Goal: Navigation & Orientation: Find specific page/section

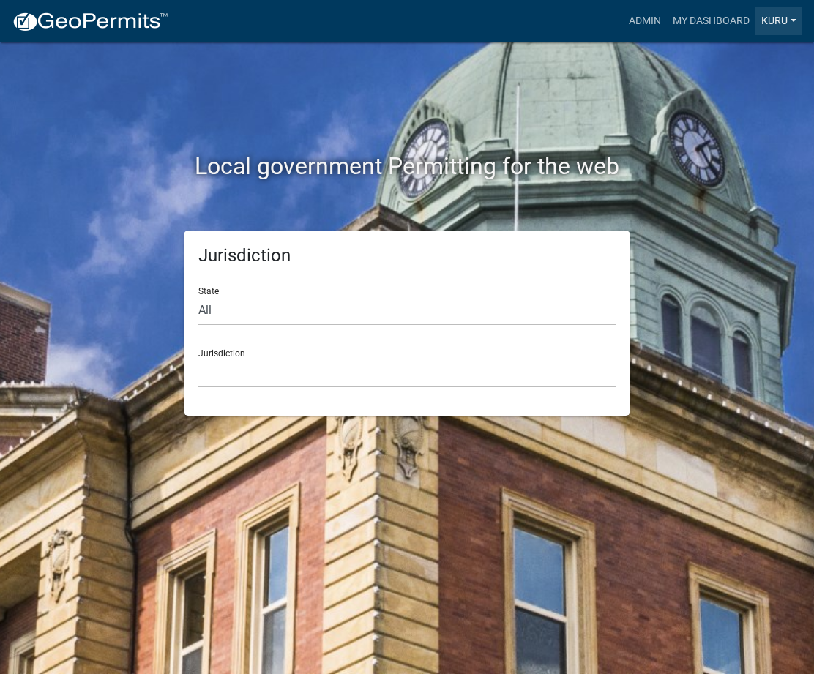
click at [770, 23] on link "Kuru" at bounding box center [778, 21] width 47 height 28
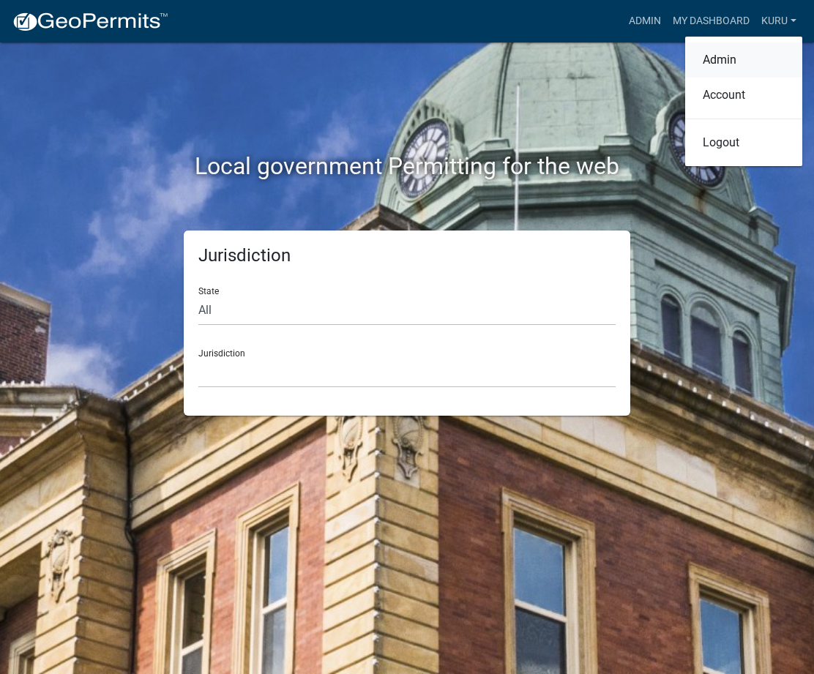
click at [709, 59] on link "Admin" at bounding box center [743, 59] width 117 height 35
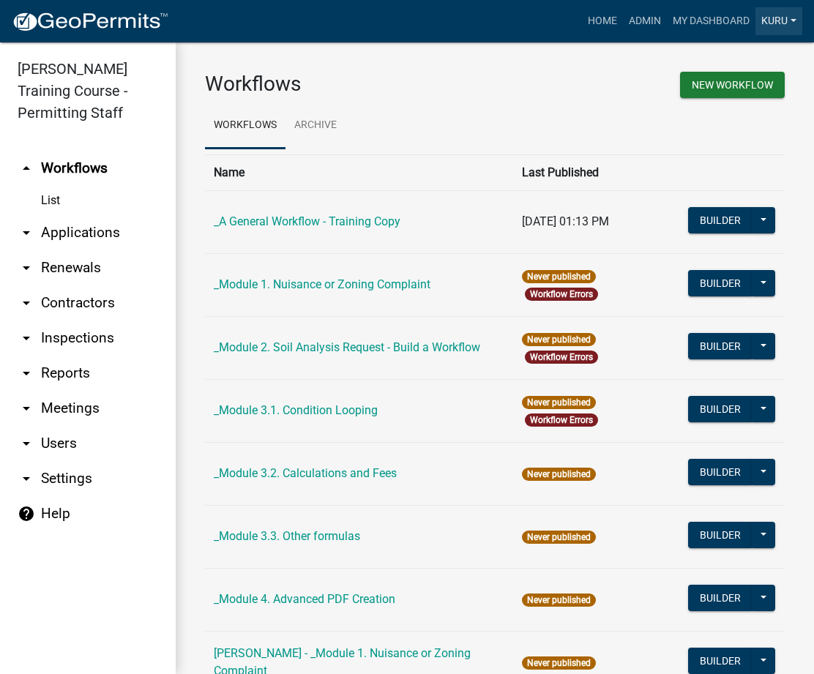
click at [771, 21] on link "Kuru" at bounding box center [778, 21] width 47 height 28
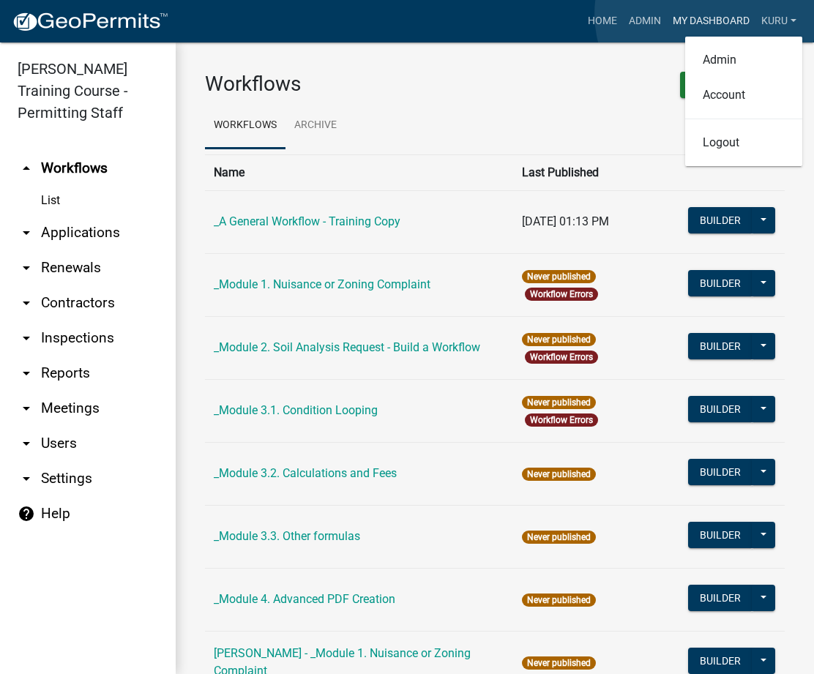
click at [706, 14] on link "My Dashboard" at bounding box center [711, 21] width 89 height 28
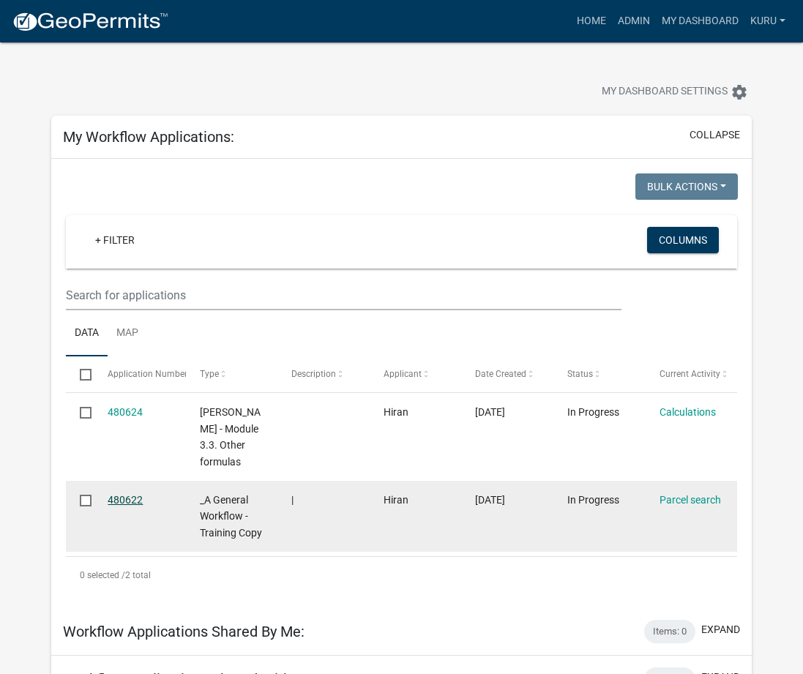
click at [116, 499] on link "480622" at bounding box center [125, 500] width 35 height 12
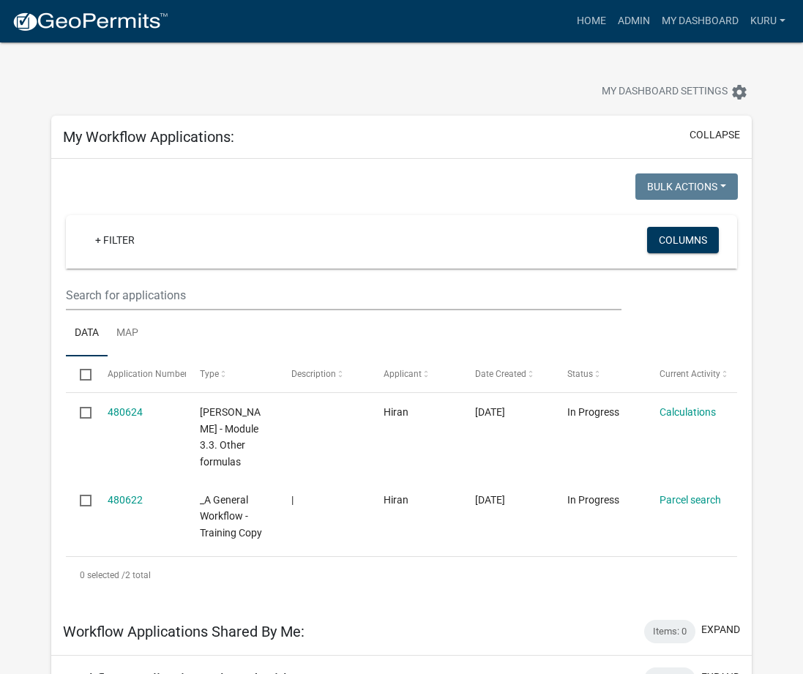
click at [97, 21] on img at bounding box center [90, 22] width 157 height 22
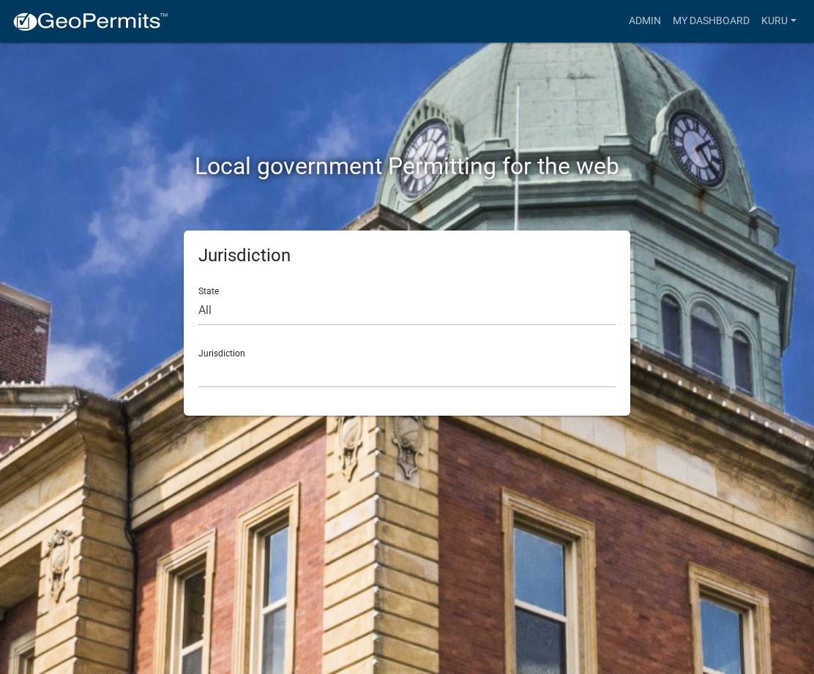
click at [250, 356] on div "Jurisdiction [GEOGRAPHIC_DATA], [US_STATE] [GEOGRAPHIC_DATA], [US_STATE][PERSON…" at bounding box center [406, 362] width 417 height 50
click at [248, 375] on select "[GEOGRAPHIC_DATA], [US_STATE] [GEOGRAPHIC_DATA], [US_STATE][PERSON_NAME][GEOGRA…" at bounding box center [406, 373] width 417 height 30
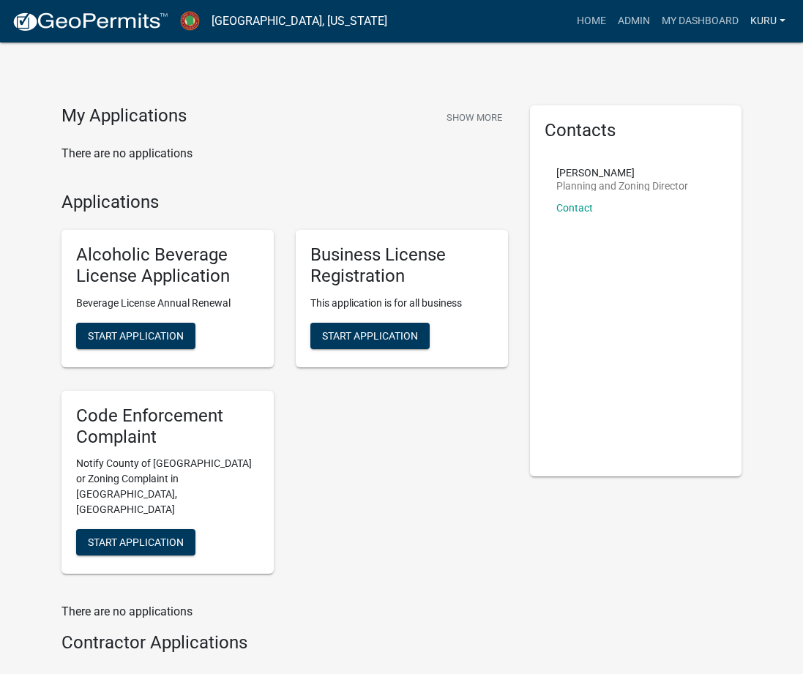
click at [777, 23] on link "Kuru" at bounding box center [767, 21] width 47 height 28
click at [711, 62] on link "Admin" at bounding box center [732, 59] width 117 height 35
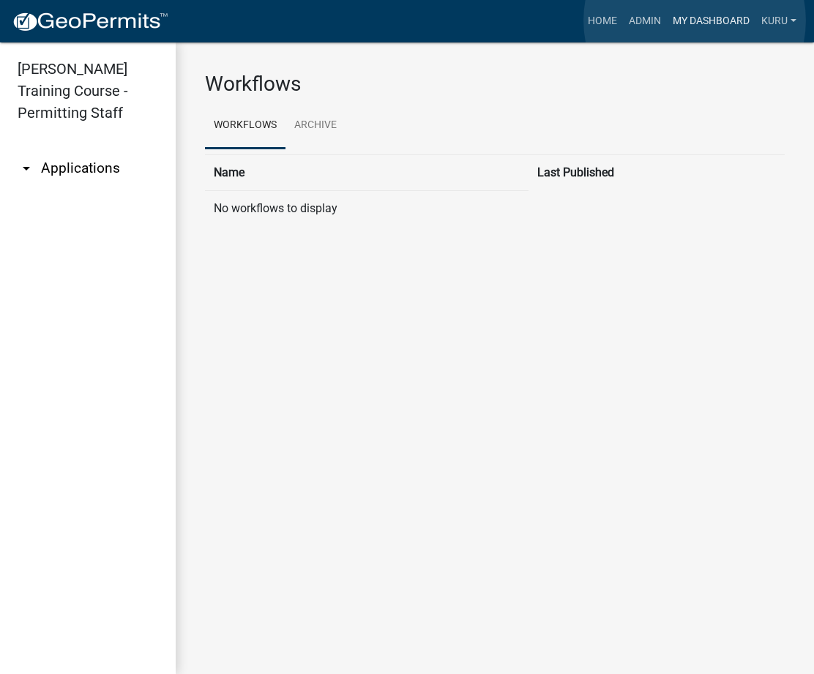
click at [695, 20] on link "My Dashboard" at bounding box center [711, 21] width 89 height 28
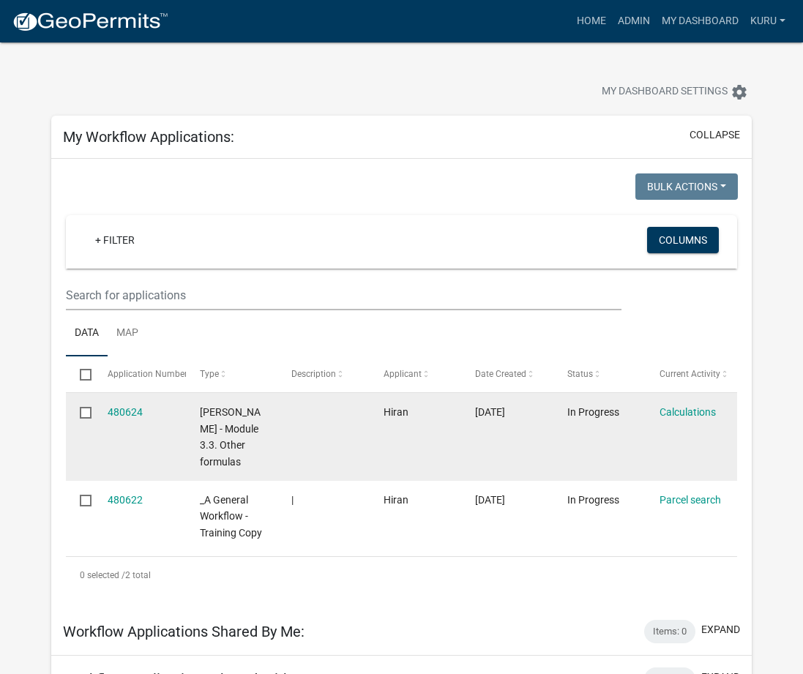
drag, startPoint x: 87, startPoint y: 413, endPoint x: 87, endPoint y: 423, distance: 10.2
click at [87, 413] on input "checkbox" at bounding box center [85, 412] width 10 height 10
checkbox input "true"
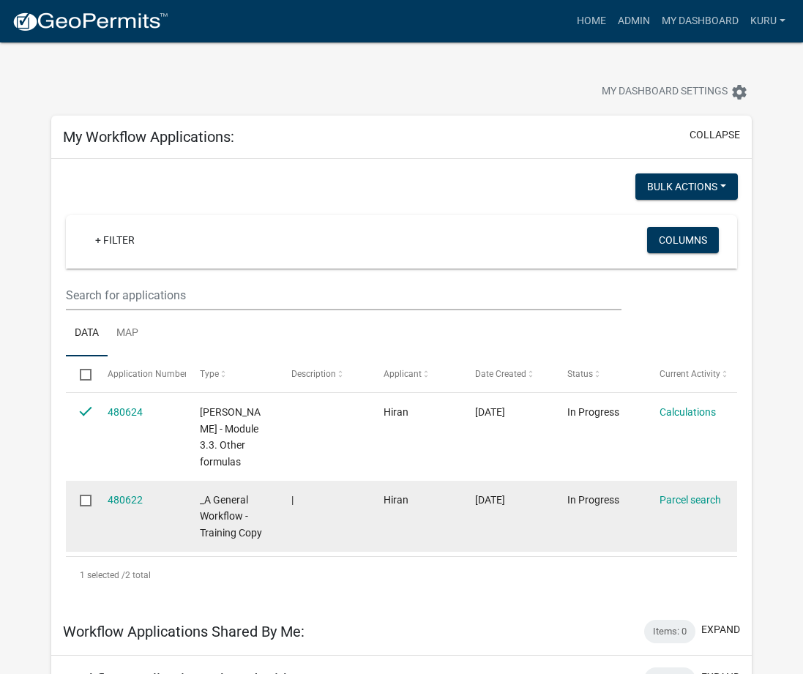
click at [89, 501] on input "checkbox" at bounding box center [85, 500] width 10 height 10
checkbox input "true"
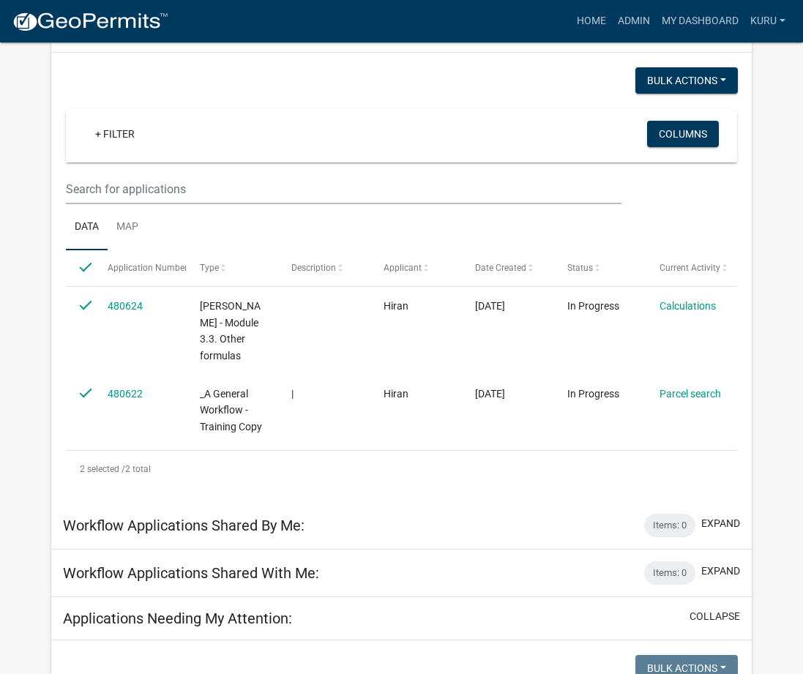
scroll to position [60, 0]
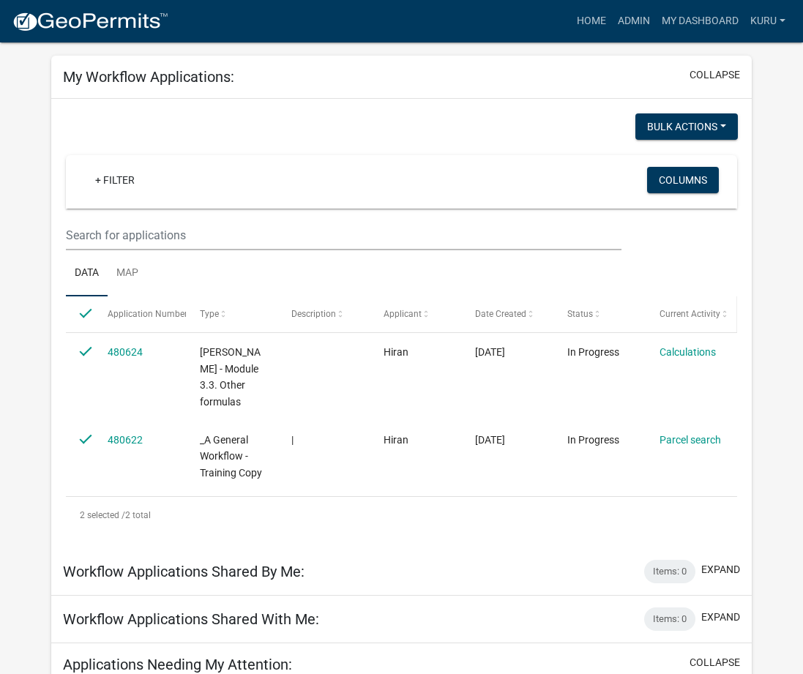
click at [724, 311] on span at bounding box center [724, 315] width 9 height 10
click at [716, 312] on span "Current Activity" at bounding box center [689, 314] width 61 height 10
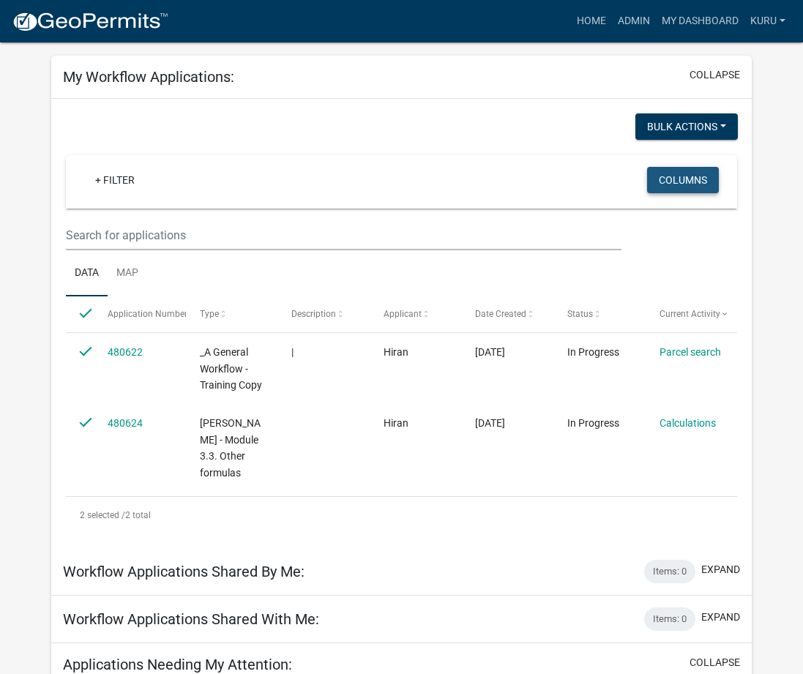
click at [705, 178] on button "Columns" at bounding box center [683, 180] width 72 height 26
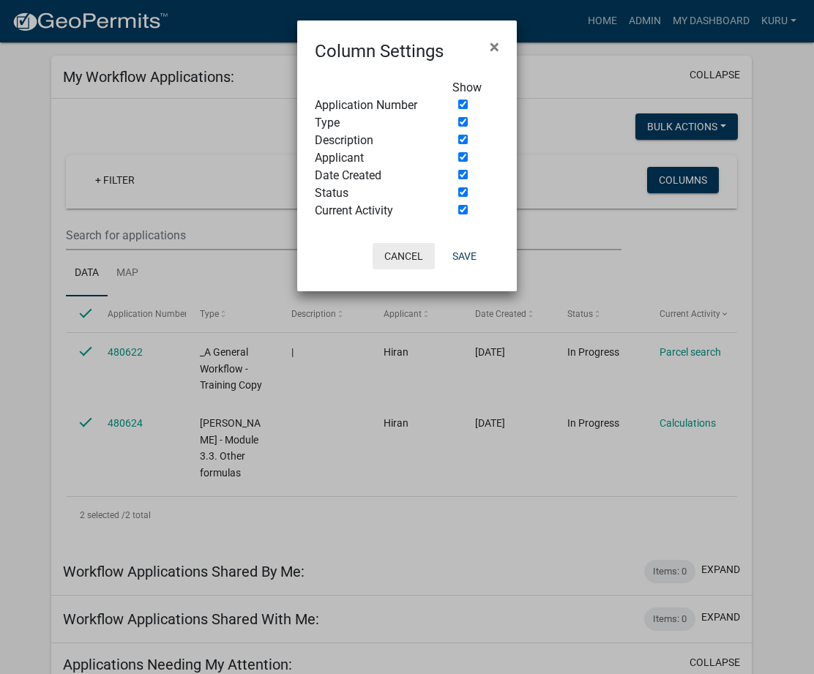
click at [409, 253] on button "Cancel" at bounding box center [404, 256] width 62 height 26
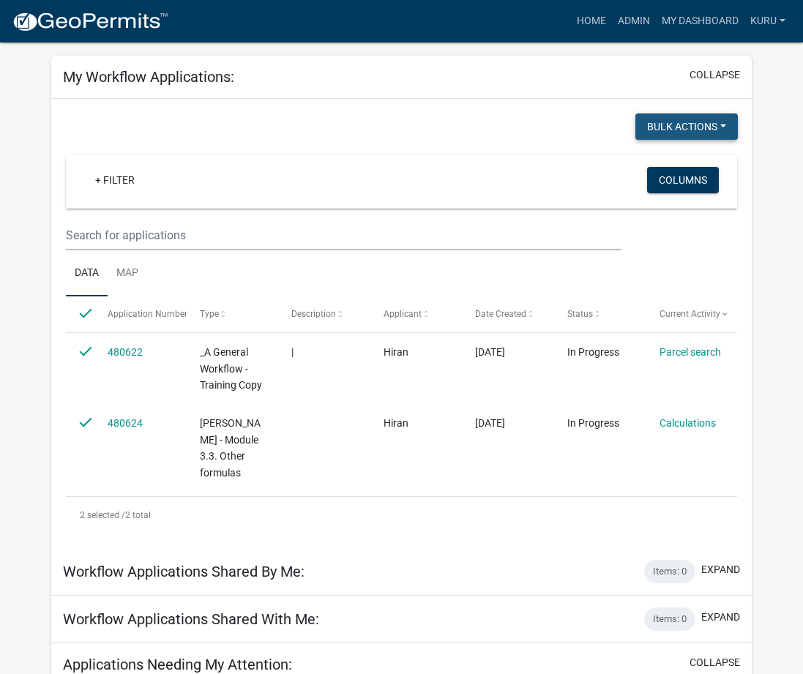
click at [688, 133] on button "Bulk Actions" at bounding box center [686, 126] width 102 height 26
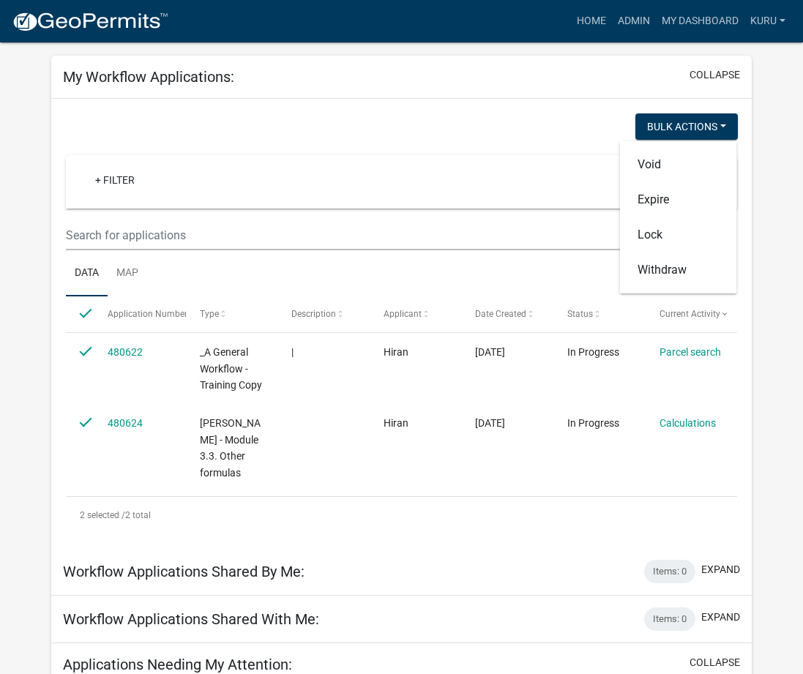
click at [515, 271] on ul "Data Map" at bounding box center [401, 273] width 671 height 46
click at [138, 279] on link "Map" at bounding box center [128, 273] width 40 height 47
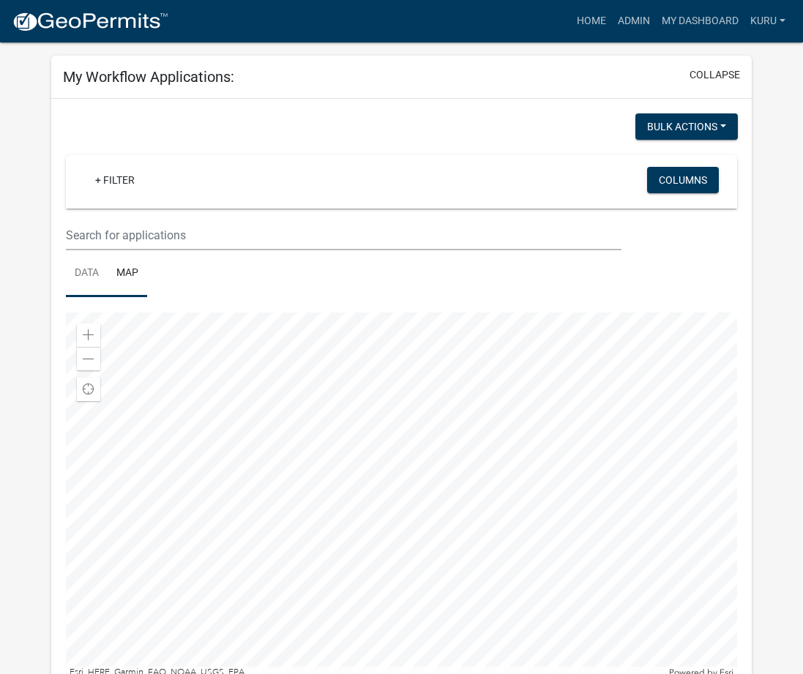
click at [85, 284] on link "Data" at bounding box center [87, 273] width 42 height 47
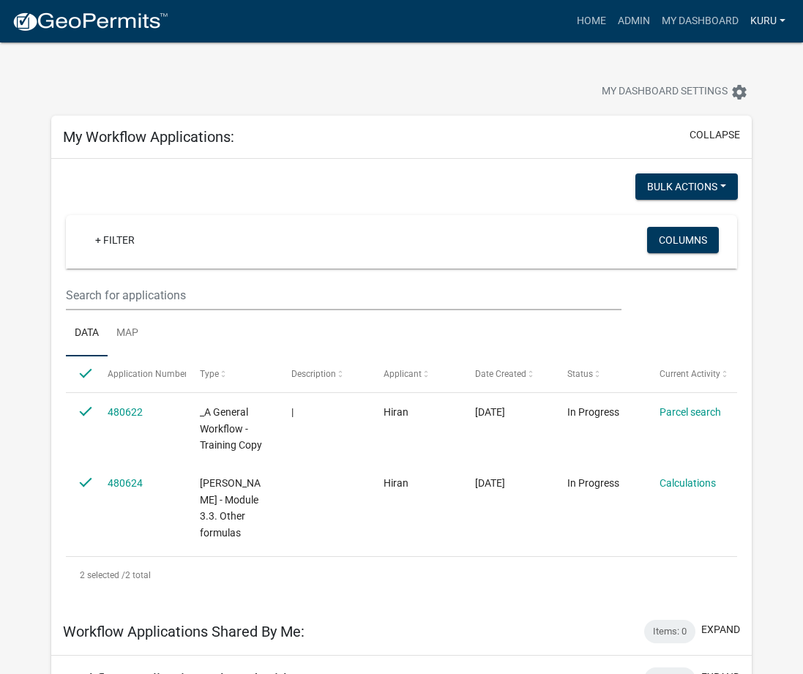
click at [760, 20] on link "Kuru" at bounding box center [767, 21] width 47 height 28
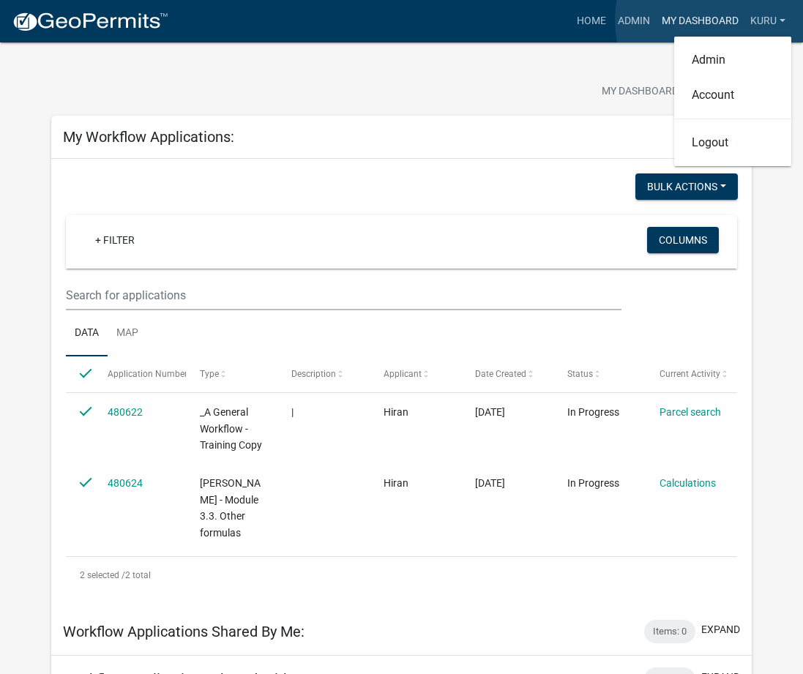
click at [726, 20] on link "My Dashboard" at bounding box center [700, 21] width 89 height 28
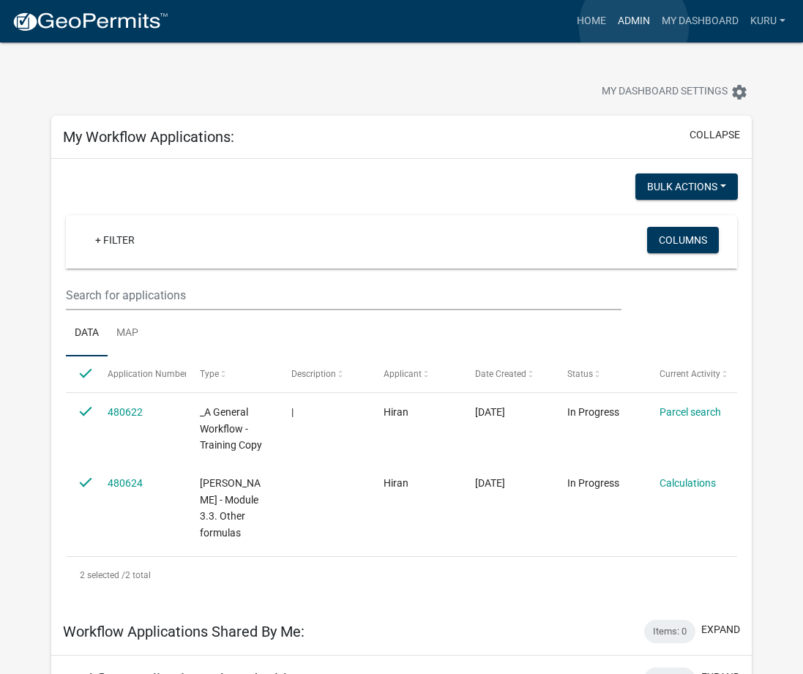
click at [634, 26] on link "Admin" at bounding box center [634, 21] width 44 height 28
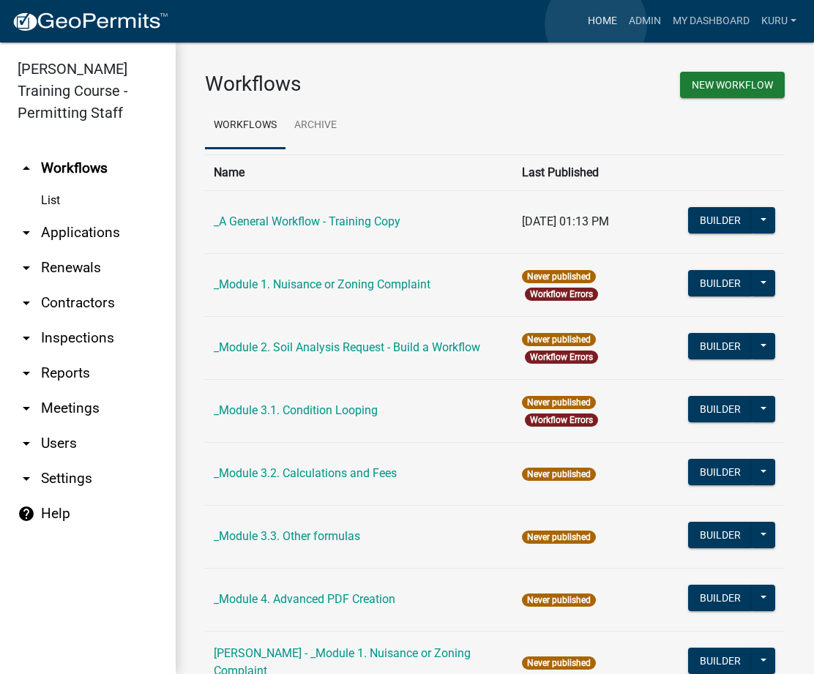
click at [596, 24] on link "Home" at bounding box center [602, 21] width 41 height 28
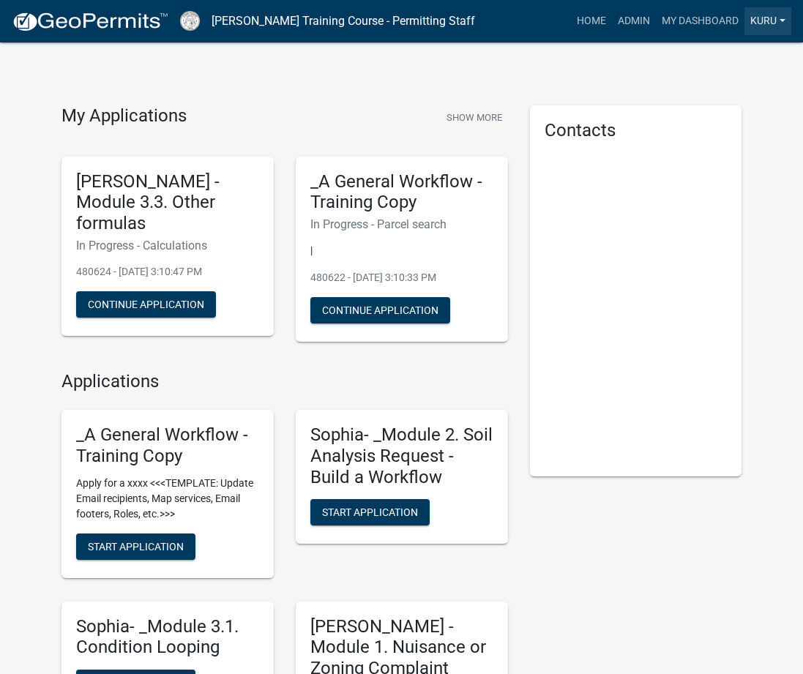
click at [760, 20] on link "Kuru" at bounding box center [767, 21] width 47 height 28
click at [700, 90] on link "Account" at bounding box center [732, 95] width 117 height 35
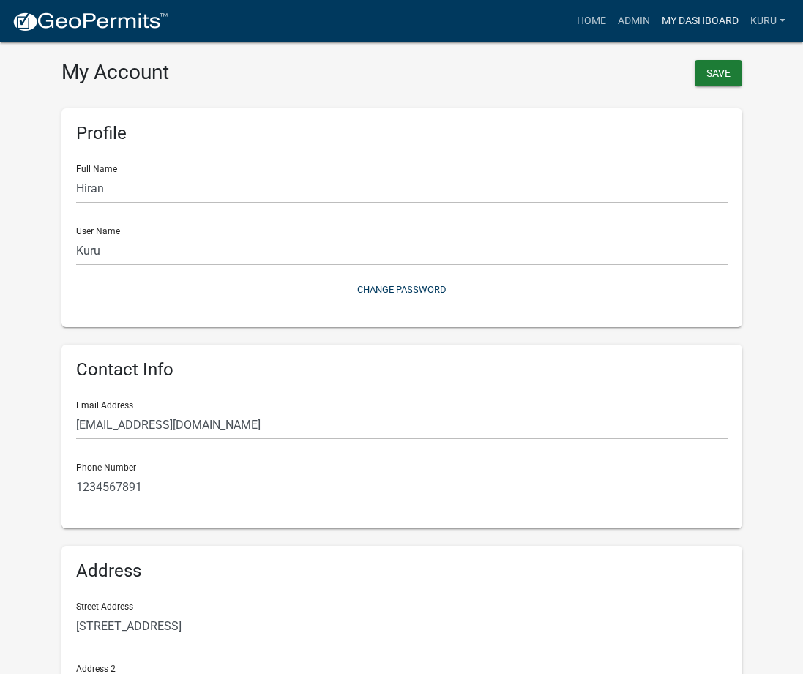
click at [721, 26] on link "My Dashboard" at bounding box center [700, 21] width 89 height 28
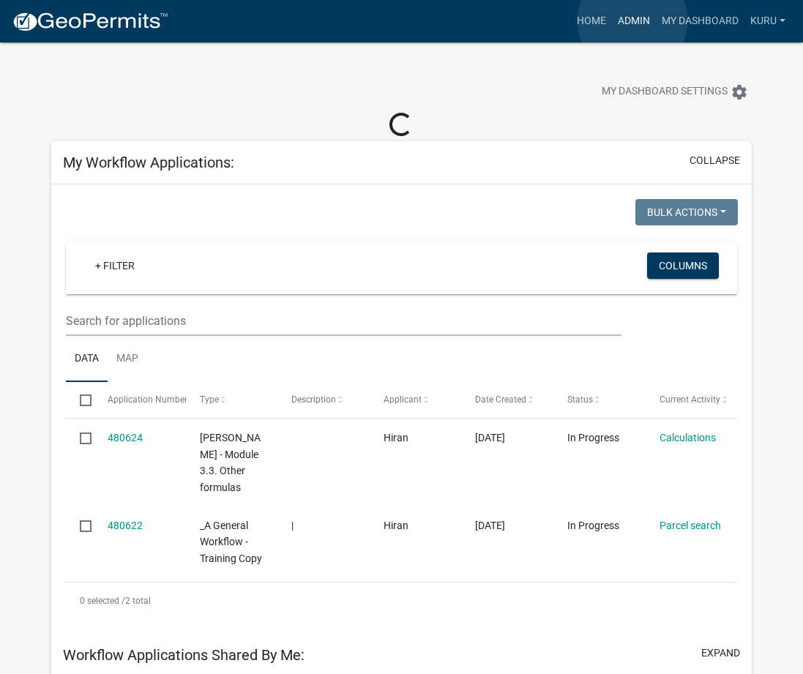
click at [632, 20] on link "Admin" at bounding box center [634, 21] width 44 height 28
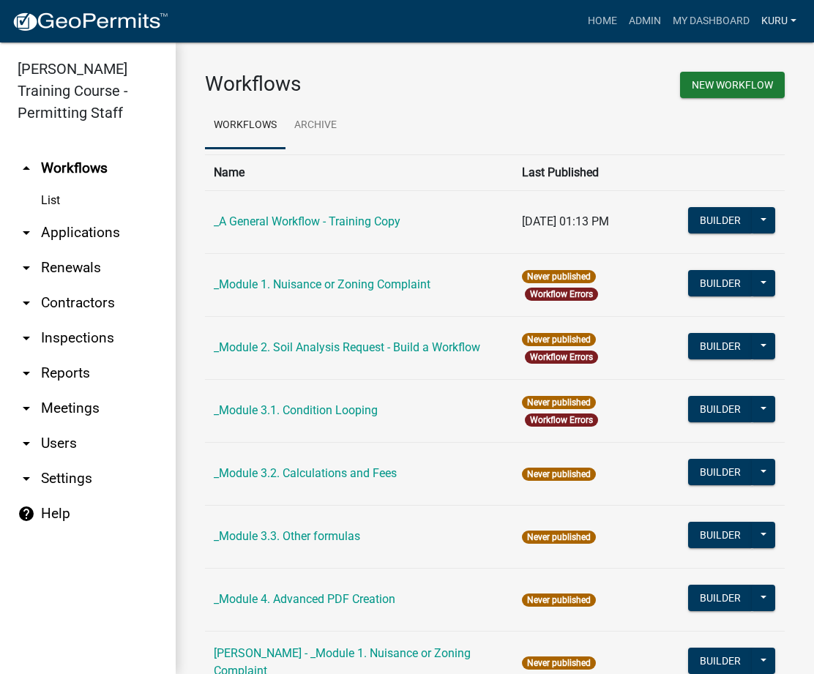
click at [769, 21] on link "Kuru" at bounding box center [778, 21] width 47 height 28
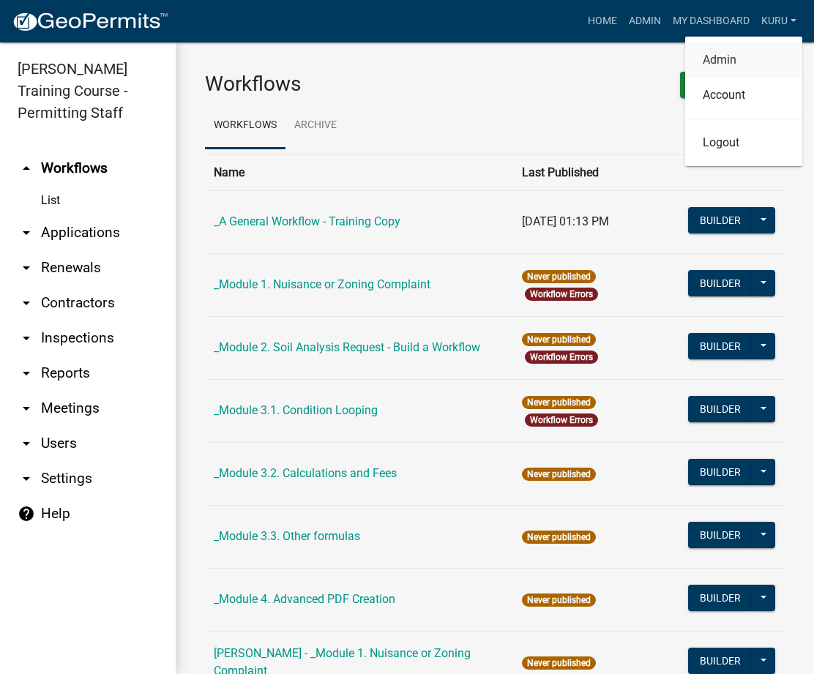
click at [711, 58] on link "Admin" at bounding box center [743, 59] width 117 height 35
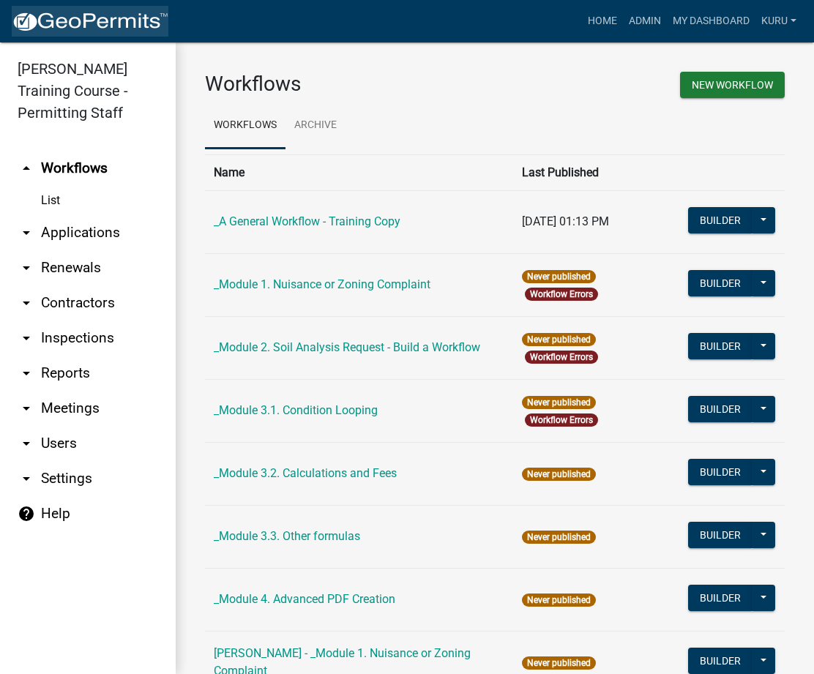
click at [45, 17] on img at bounding box center [90, 22] width 157 height 22
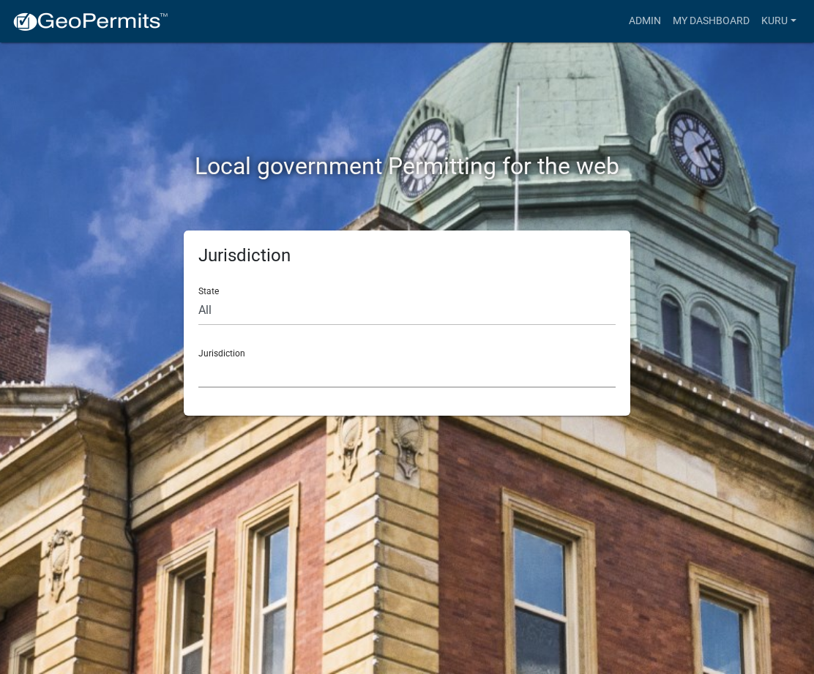
click at [222, 361] on select "[GEOGRAPHIC_DATA], [US_STATE] [GEOGRAPHIC_DATA], [US_STATE][PERSON_NAME][GEOGRA…" at bounding box center [406, 373] width 417 height 30
click at [771, 28] on link "Kuru" at bounding box center [778, 21] width 47 height 28
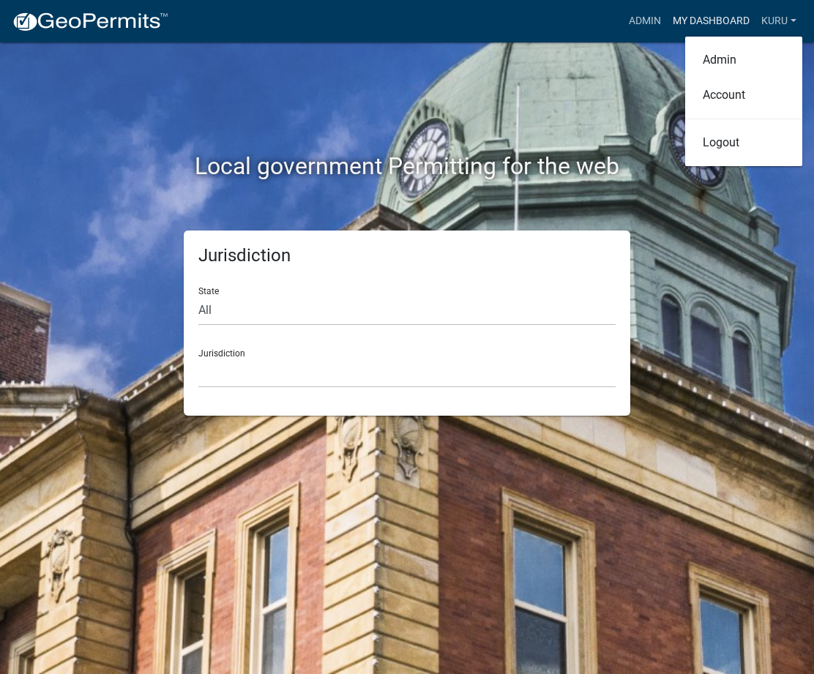
click at [699, 22] on link "My Dashboard" at bounding box center [711, 21] width 89 height 28
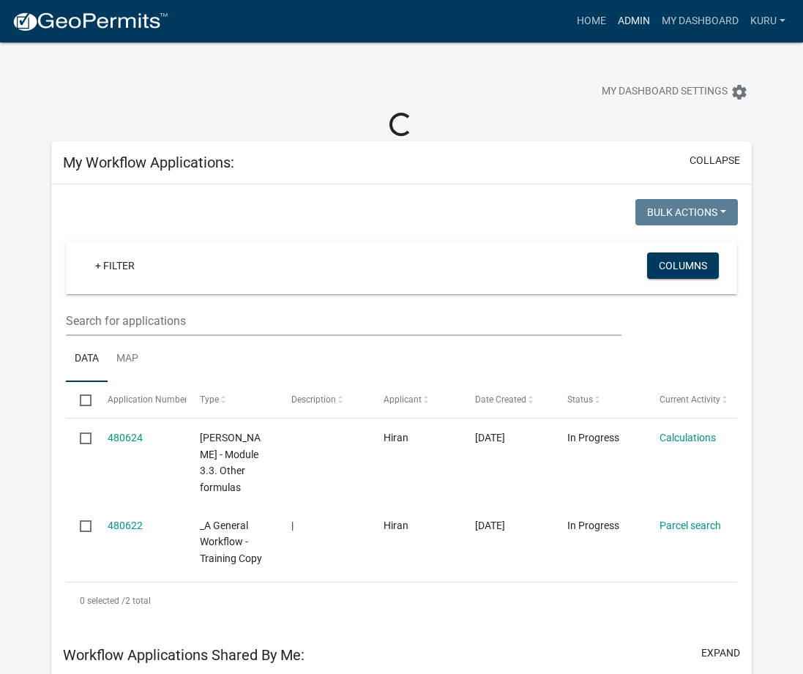
click at [629, 18] on link "Admin" at bounding box center [634, 21] width 44 height 28
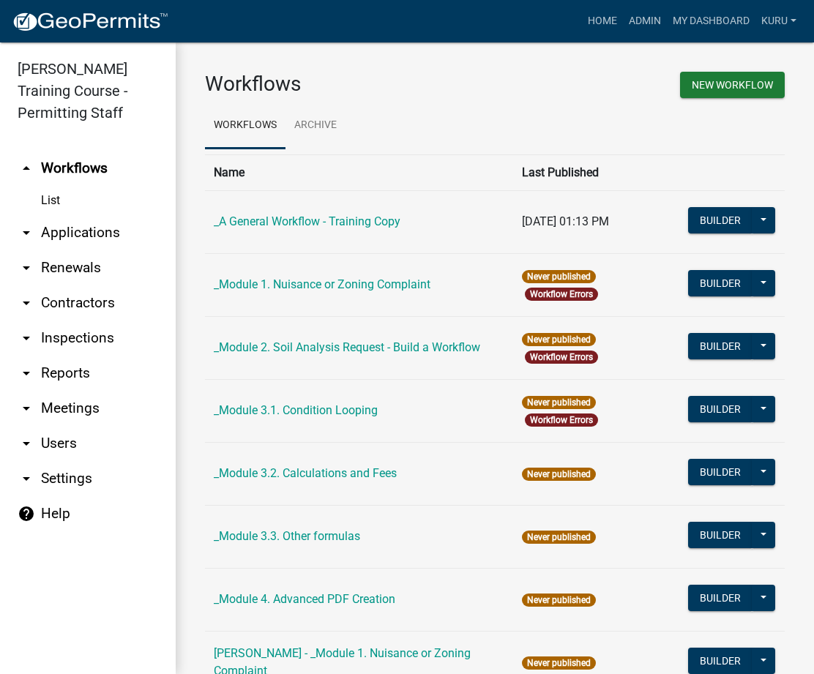
click at [31, 236] on icon "arrow_drop_down" at bounding box center [27, 233] width 18 height 18
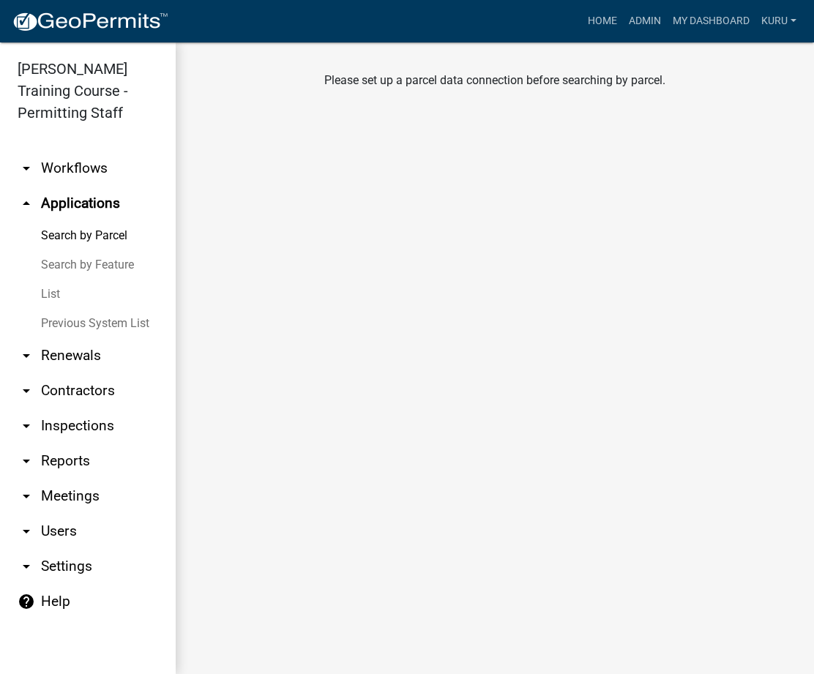
click at [31, 236] on link "Search by Parcel" at bounding box center [88, 235] width 176 height 29
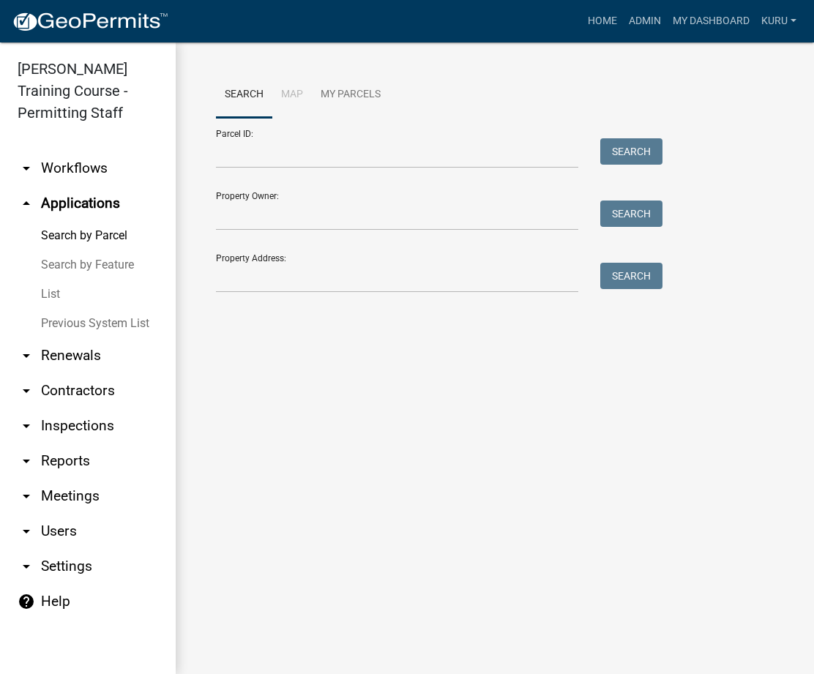
click at [24, 203] on icon "arrow_drop_up" at bounding box center [27, 204] width 18 height 18
click at [60, 202] on link "arrow_drop_up Applications" at bounding box center [88, 203] width 176 height 35
click at [364, 96] on link "My Parcels" at bounding box center [351, 95] width 78 height 47
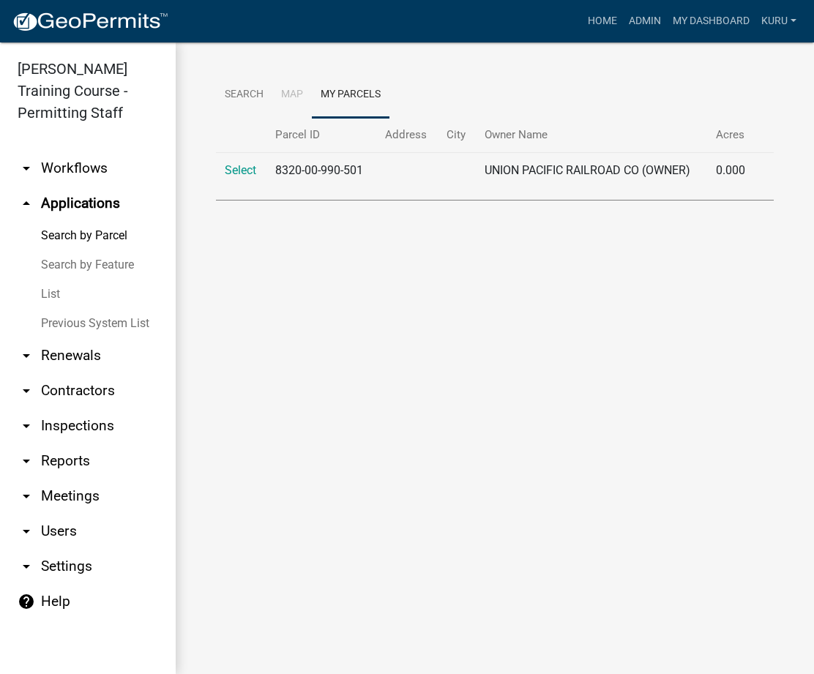
click at [19, 200] on icon "arrow_drop_up" at bounding box center [27, 204] width 18 height 18
click at [51, 172] on link "arrow_drop_down Workflows" at bounding box center [88, 168] width 176 height 35
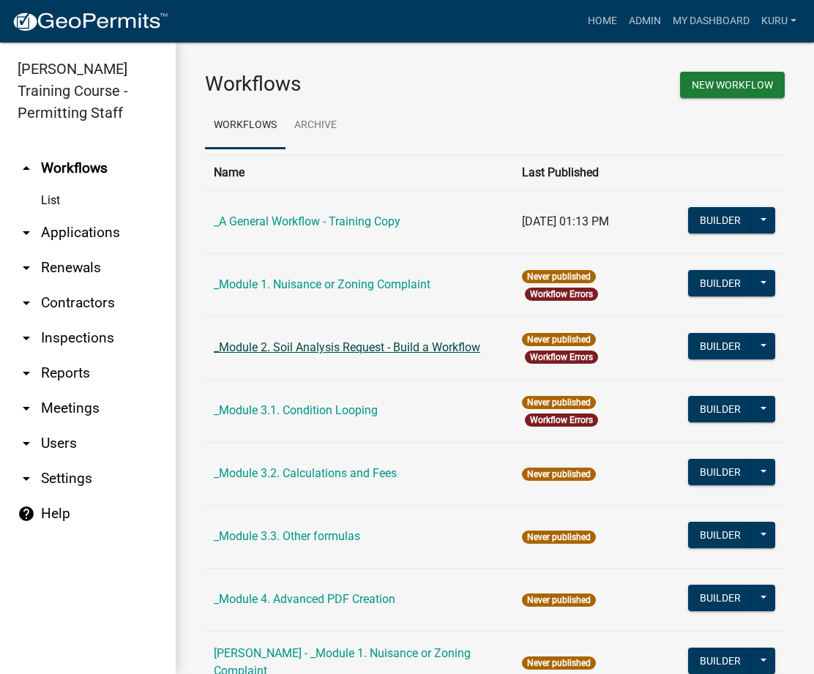
click at [345, 341] on link "_Module 2. Soil Analysis Request - Build a Workflow" at bounding box center [347, 347] width 266 height 14
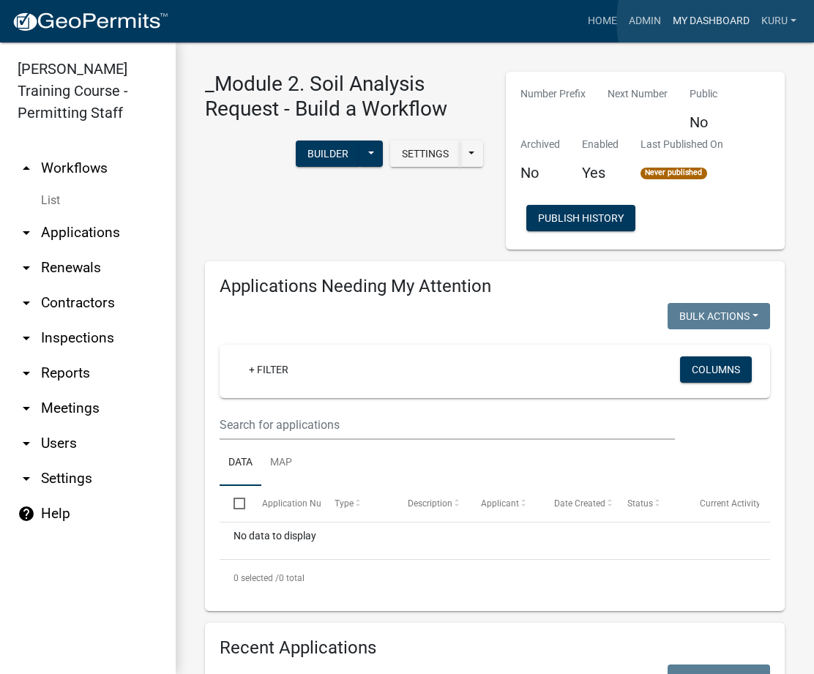
click at [727, 21] on link "My Dashboard" at bounding box center [711, 21] width 89 height 28
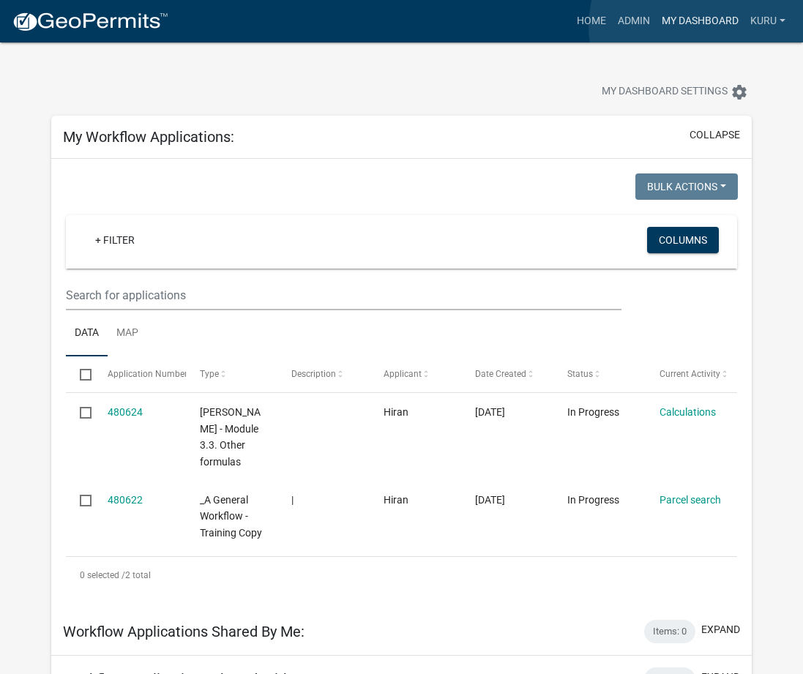
click at [700, 26] on link "My Dashboard" at bounding box center [700, 21] width 89 height 28
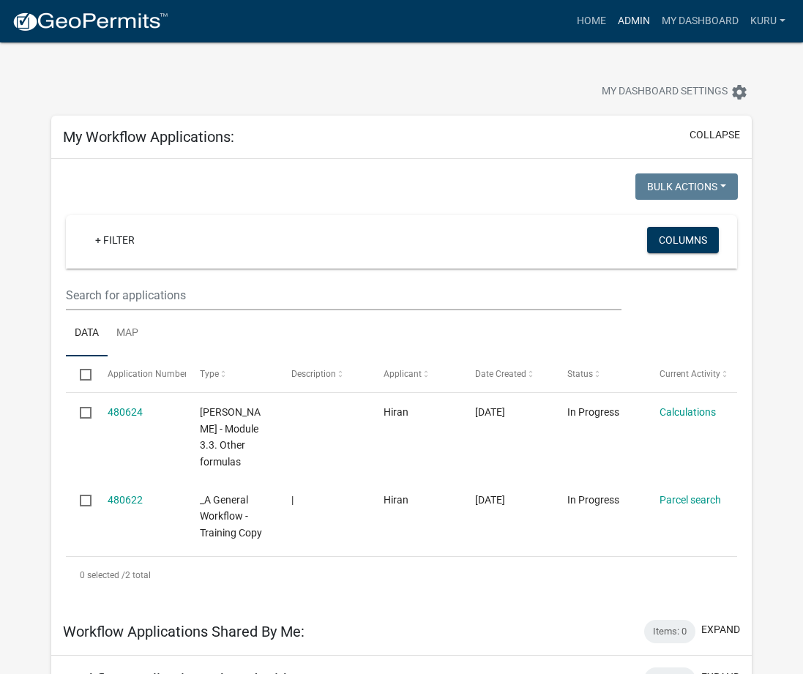
click at [637, 22] on link "Admin" at bounding box center [634, 21] width 44 height 28
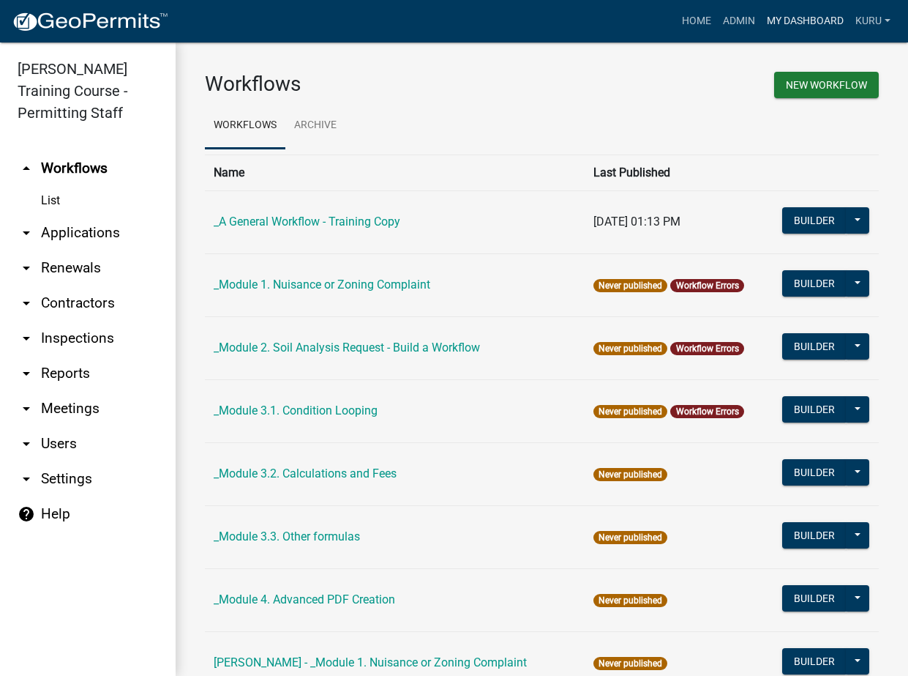
click at [777, 20] on link "My Dashboard" at bounding box center [805, 21] width 89 height 28
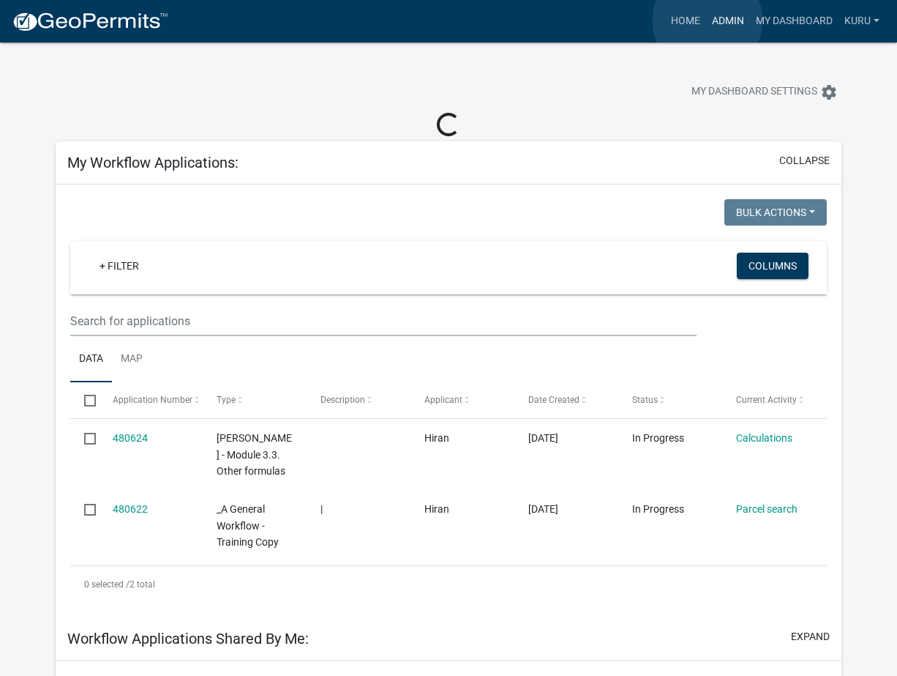
click at [708, 20] on link "Admin" at bounding box center [728, 21] width 44 height 28
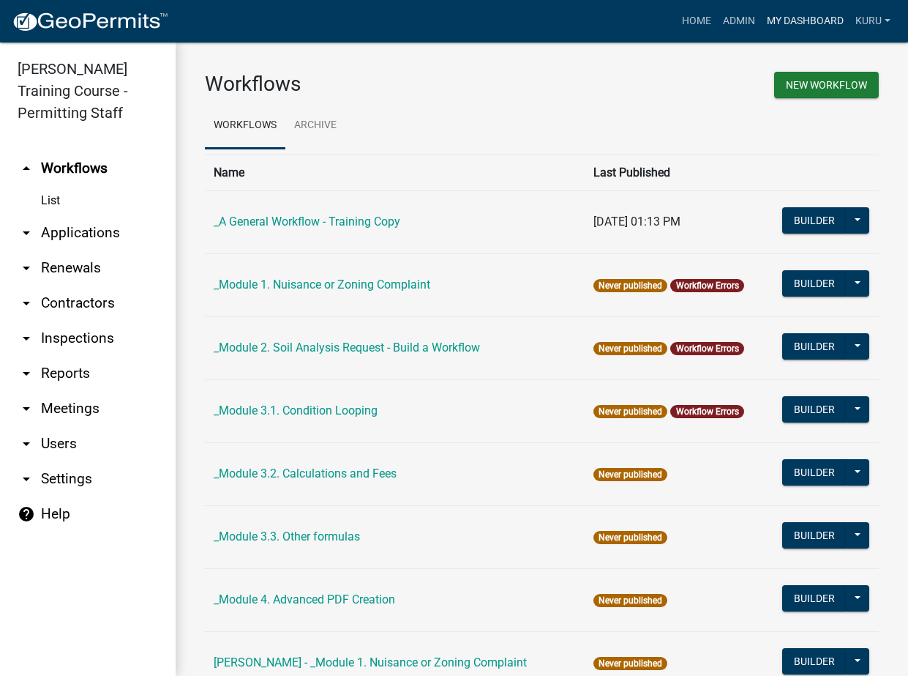
click at [777, 22] on link "My Dashboard" at bounding box center [805, 21] width 89 height 28
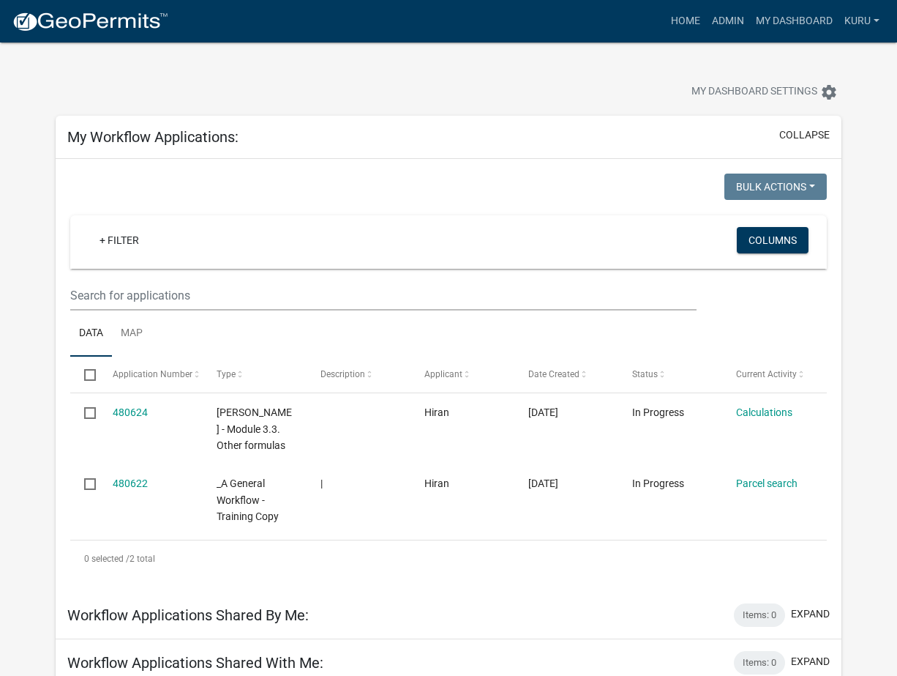
click at [93, 16] on img at bounding box center [90, 22] width 157 height 22
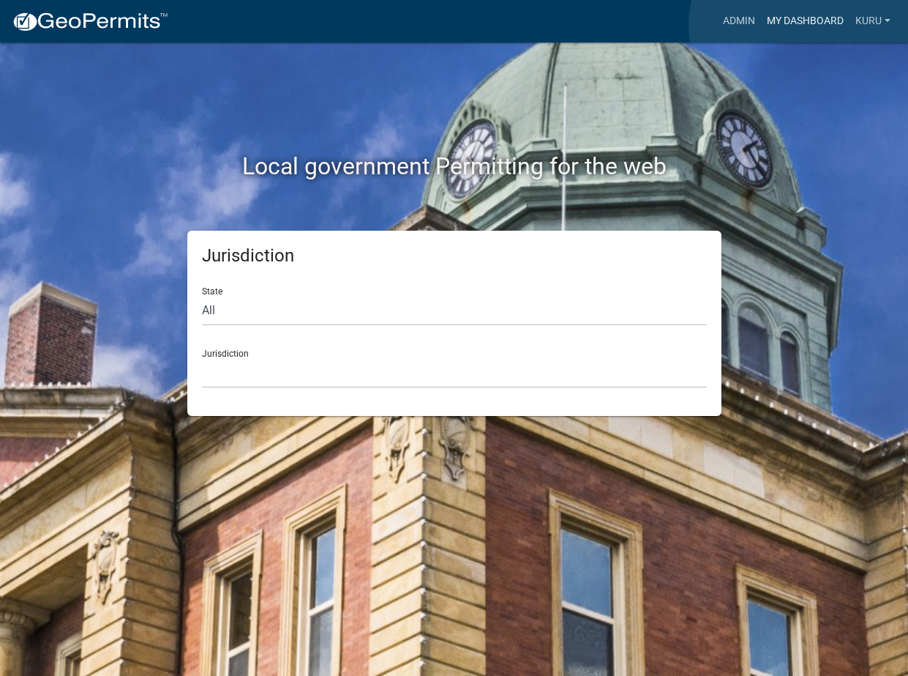
click at [800, 26] on link "My Dashboard" at bounding box center [805, 21] width 89 height 28
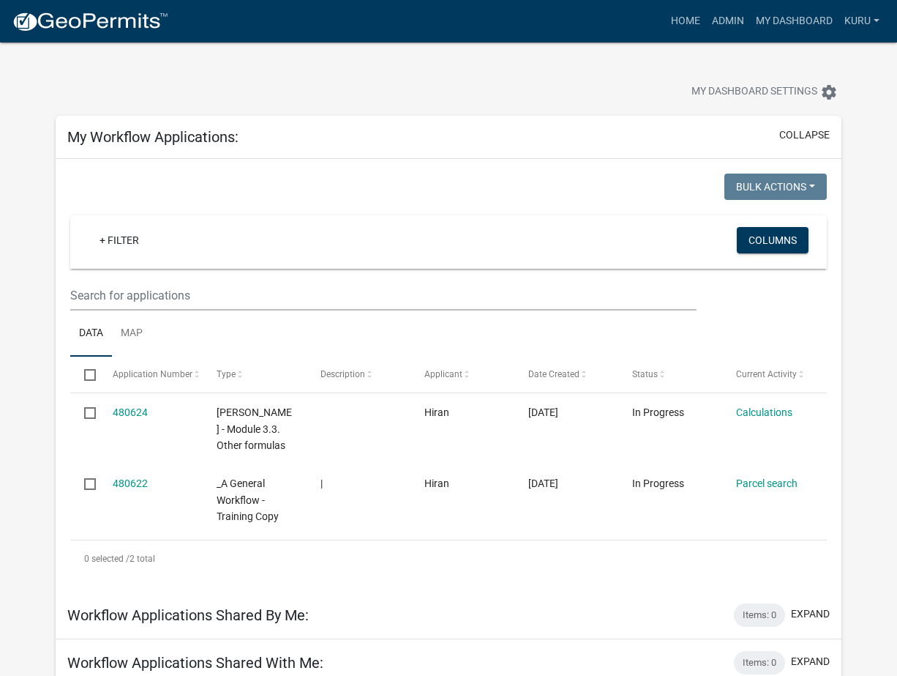
click at [59, 17] on img at bounding box center [90, 22] width 157 height 22
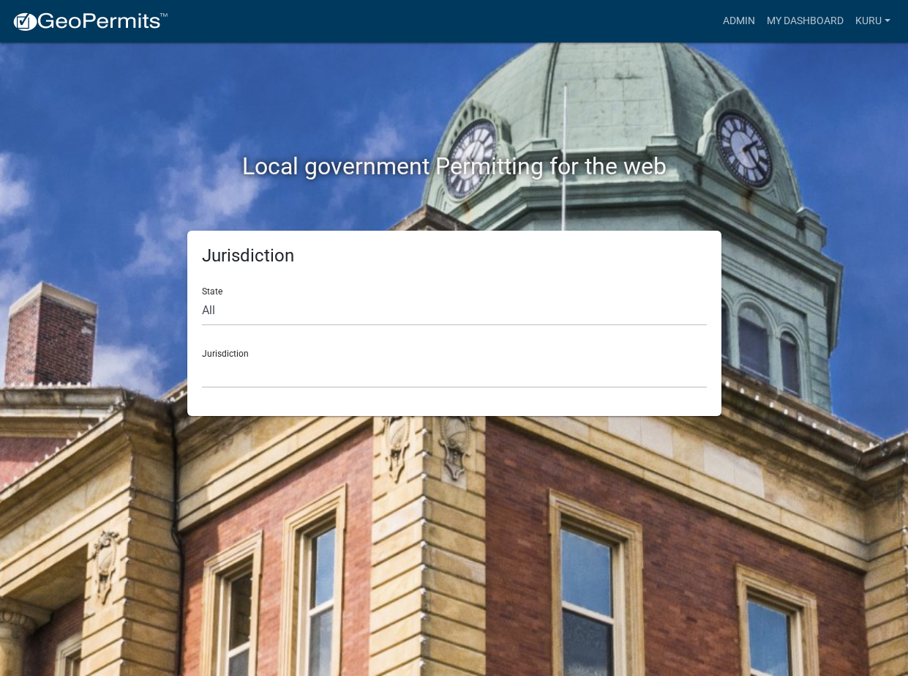
click at [247, 352] on div "Jurisdiction [GEOGRAPHIC_DATA], [US_STATE] [GEOGRAPHIC_DATA], [US_STATE][PERSON…" at bounding box center [454, 362] width 505 height 50
click at [231, 353] on div "Jurisdiction [GEOGRAPHIC_DATA], [US_STATE] [GEOGRAPHIC_DATA], [US_STATE][PERSON…" at bounding box center [454, 362] width 505 height 50
click at [222, 310] on select "All [US_STATE] [US_STATE] [US_STATE] [US_STATE] [US_STATE] [US_STATE] [US_STATE…" at bounding box center [454, 311] width 505 height 30
select select "[US_STATE]"
click at [202, 296] on select "All [US_STATE] [US_STATE] [US_STATE] [US_STATE] [US_STATE] [US_STATE] [US_STATE…" at bounding box center [454, 311] width 505 height 30
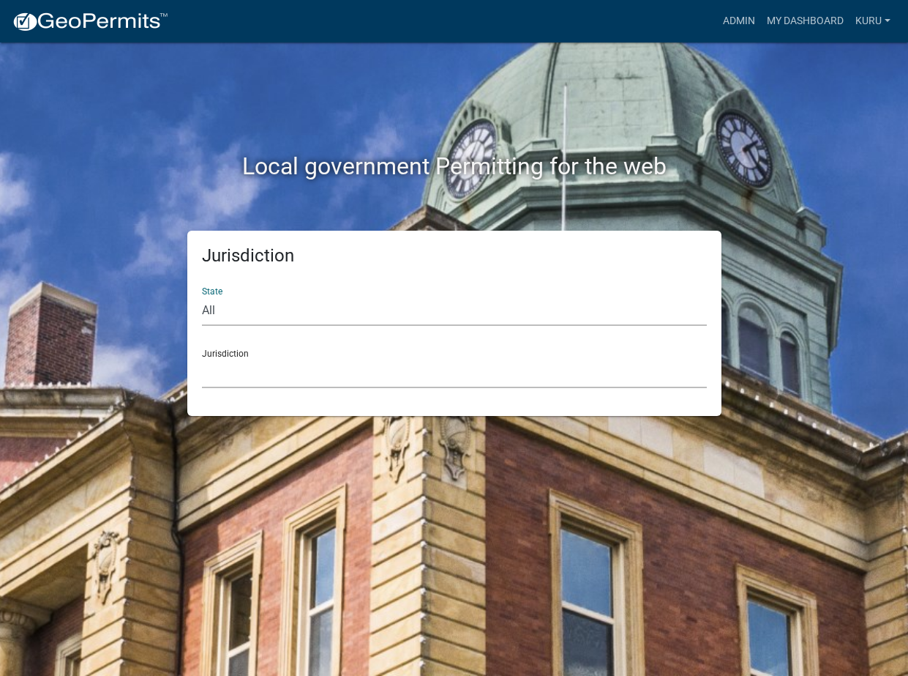
click at [230, 367] on select "[GEOGRAPHIC_DATA], [US_STATE][PERSON_NAME][GEOGRAPHIC_DATA], [US_STATE][PERSON_…" at bounding box center [454, 373] width 505 height 30
click at [807, 20] on link "My Dashboard" at bounding box center [805, 21] width 89 height 28
